Goal: Information Seeking & Learning: Learn about a topic

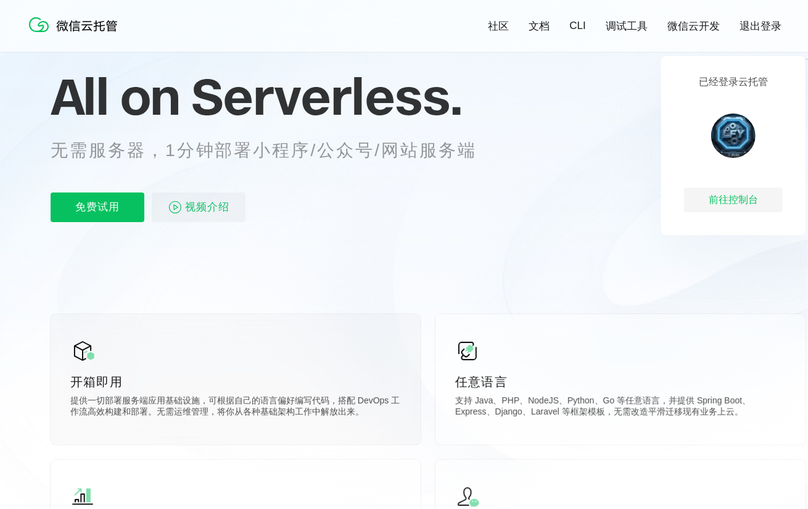
scroll to position [185, 0]
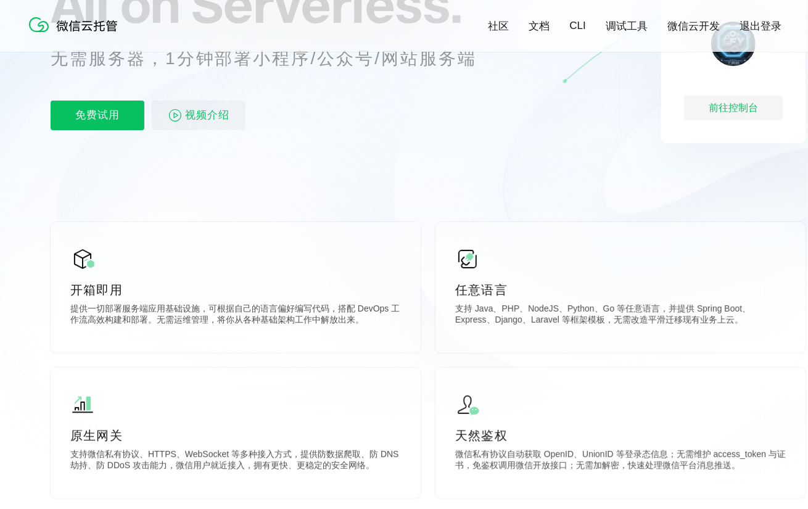
click at [195, 131] on div "All on Serverless. 无需服务器，1分钟部署小程序/公众号/网站服务端 免费试用 视频介绍" at bounding box center [279, 53] width 456 height 179
click at [201, 122] on span "视频介绍" at bounding box center [207, 116] width 44 height 30
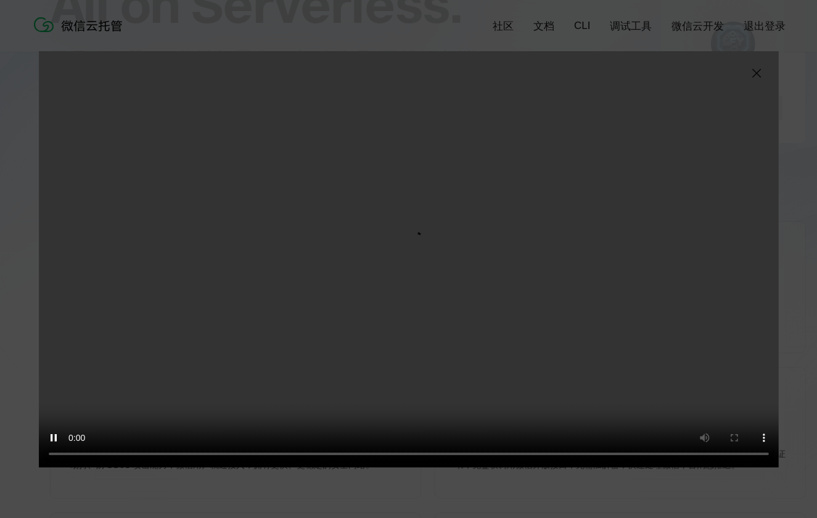
click at [303, 292] on video "抱歉，您的浏览器暂不支持播放此视频" at bounding box center [409, 259] width 740 height 416
click at [302, 293] on video "抱歉，您的浏览器暂不支持播放此视频" at bounding box center [409, 259] width 740 height 416
click at [757, 73] on img at bounding box center [756, 73] width 15 height 15
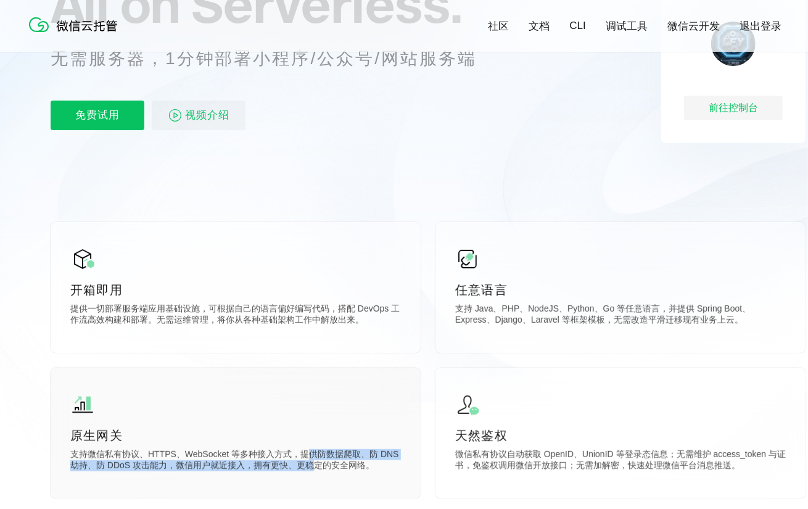
drag, startPoint x: 302, startPoint y: 456, endPoint x: 312, endPoint y: 469, distance: 17.1
click at [312, 469] on p "支持微信私有协议、HTTPS、WebSocket 等多种接入方式，提供防数据爬取、防 DNS 劫持、防 DDoS 攻击能力，微信用户就近接入，拥有更快、更稳定…" at bounding box center [235, 461] width 331 height 25
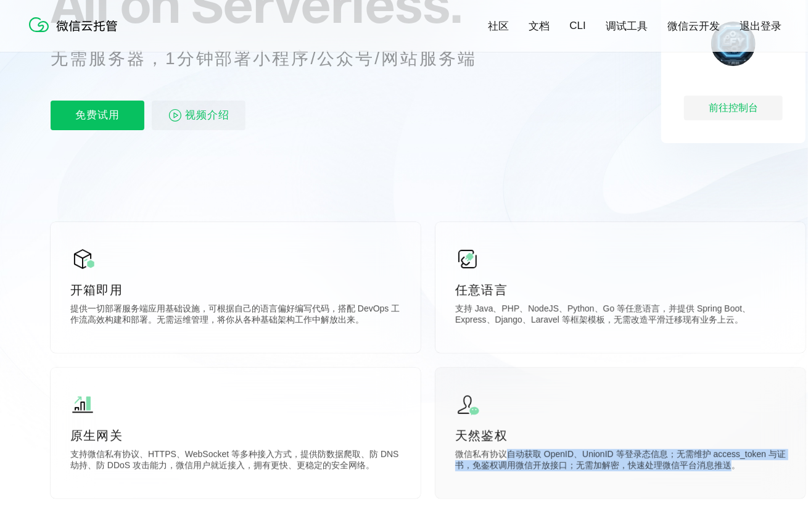
drag, startPoint x: 509, startPoint y: 452, endPoint x: 726, endPoint y: 467, distance: 217.6
click at [728, 467] on p "微信私有协议自动获取 OpenID、UnionID 等登录态信息；无需维护 access_token 与证书，免鉴权调用微信开放接口；无需加解密，快速处理微信…" at bounding box center [620, 461] width 331 height 25
click at [681, 464] on p "微信私有协议自动获取 OpenID、UnionID 等登录态信息；无需维护 access_token 与证书，免鉴权调用微信开放接口；无需加解密，快速处理微信…" at bounding box center [620, 461] width 331 height 25
drag, startPoint x: 496, startPoint y: 453, endPoint x: 637, endPoint y: 464, distance: 141.0
click at [637, 464] on p "微信私有协议自动获取 OpenID、UnionID 等登录态信息；无需维护 access_token 与证书，免鉴权调用微信开放接口；无需加解密，快速处理微信…" at bounding box center [620, 461] width 331 height 25
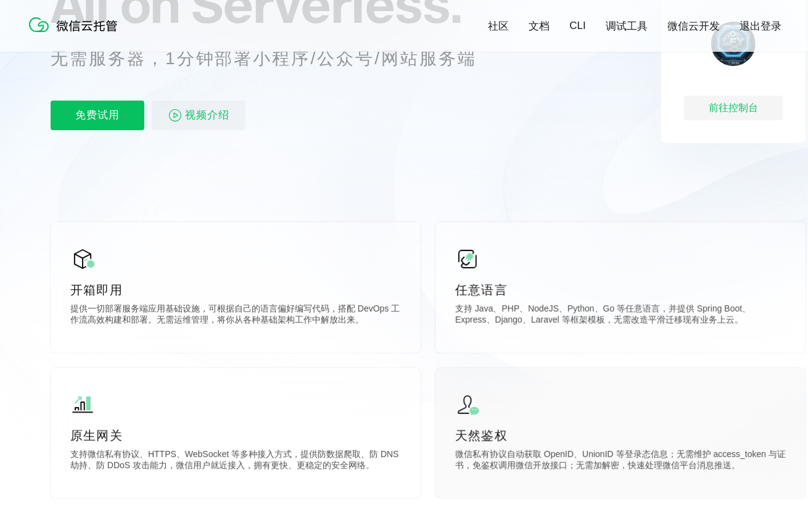
click at [567, 437] on p "天然鉴权" at bounding box center [620, 435] width 331 height 17
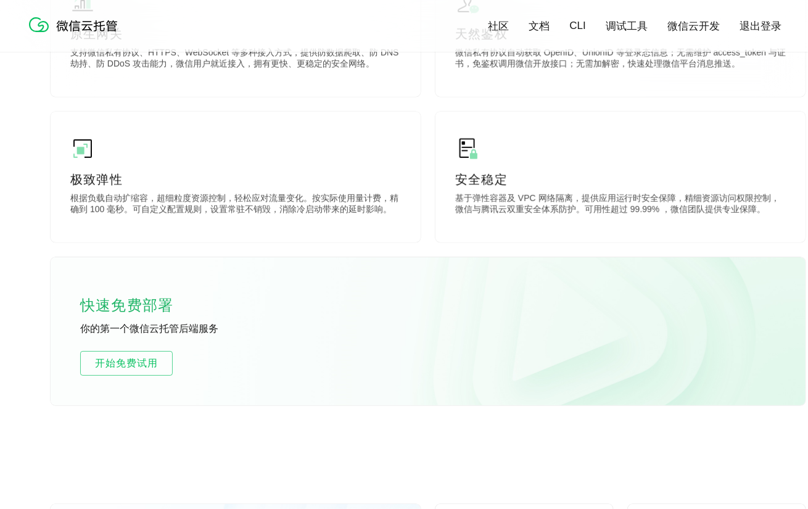
scroll to position [617, 0]
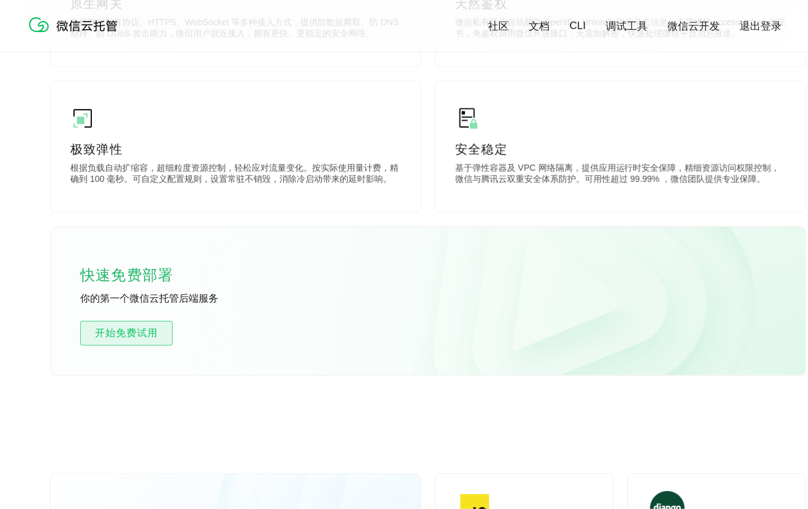
click at [148, 334] on span "开始免费试用" at bounding box center [126, 333] width 91 height 15
